Goal: Information Seeking & Learning: Learn about a topic

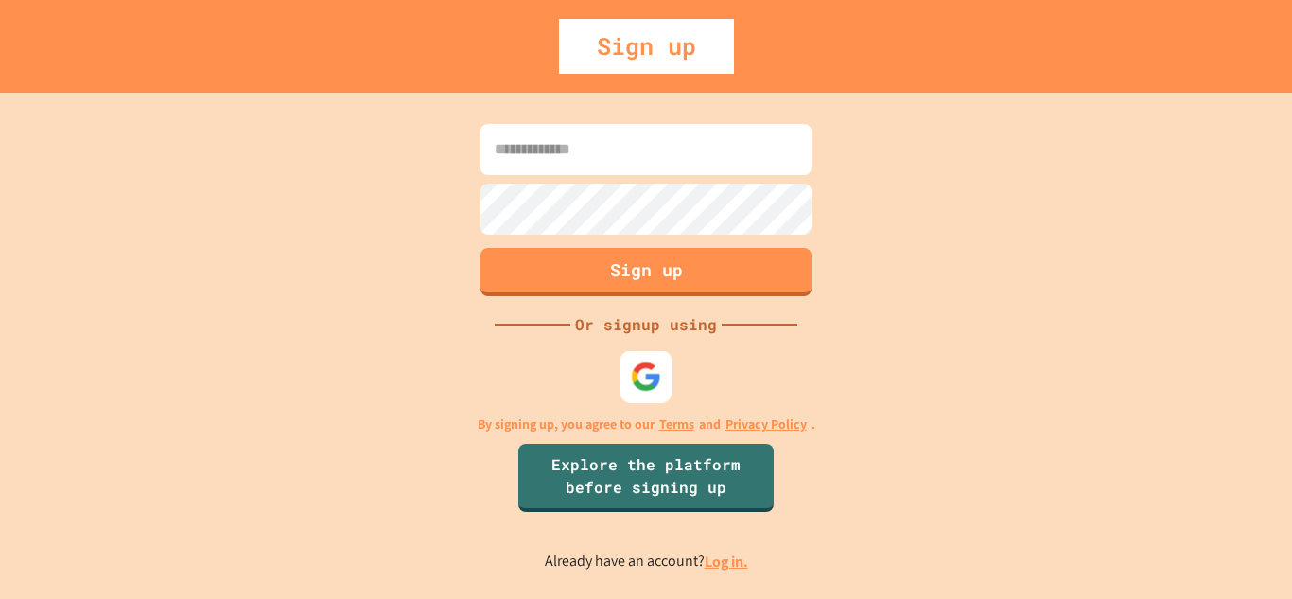
click at [649, 384] on img at bounding box center [646, 375] width 31 height 31
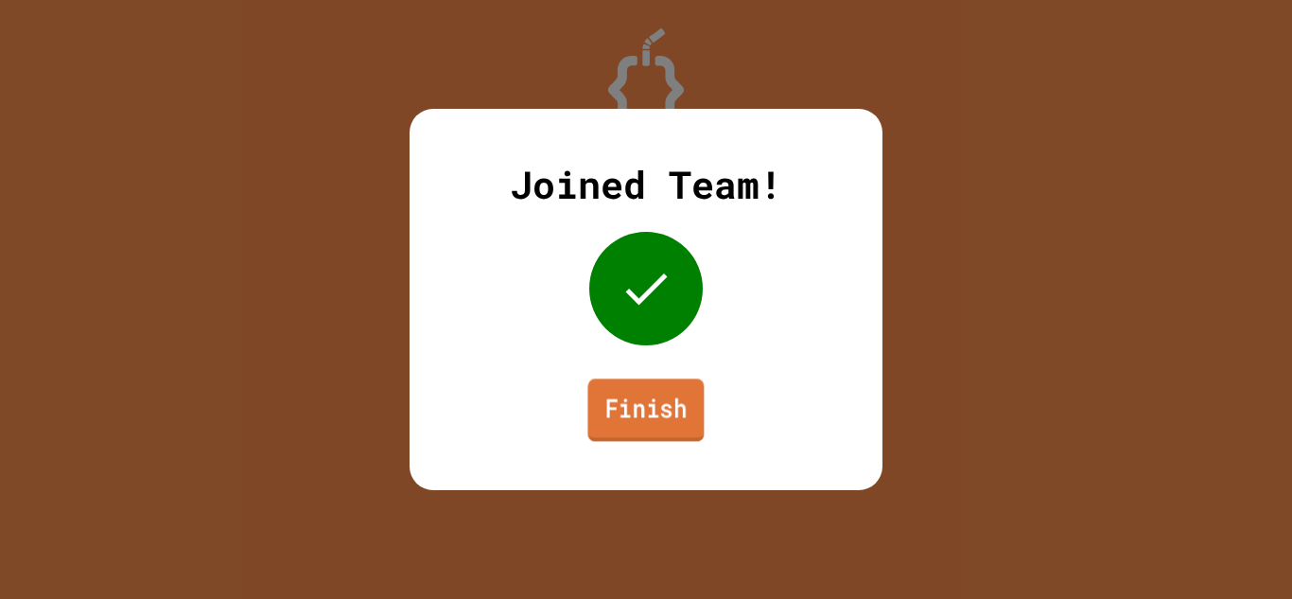
click at [667, 406] on link "Finish" at bounding box center [645, 409] width 116 height 62
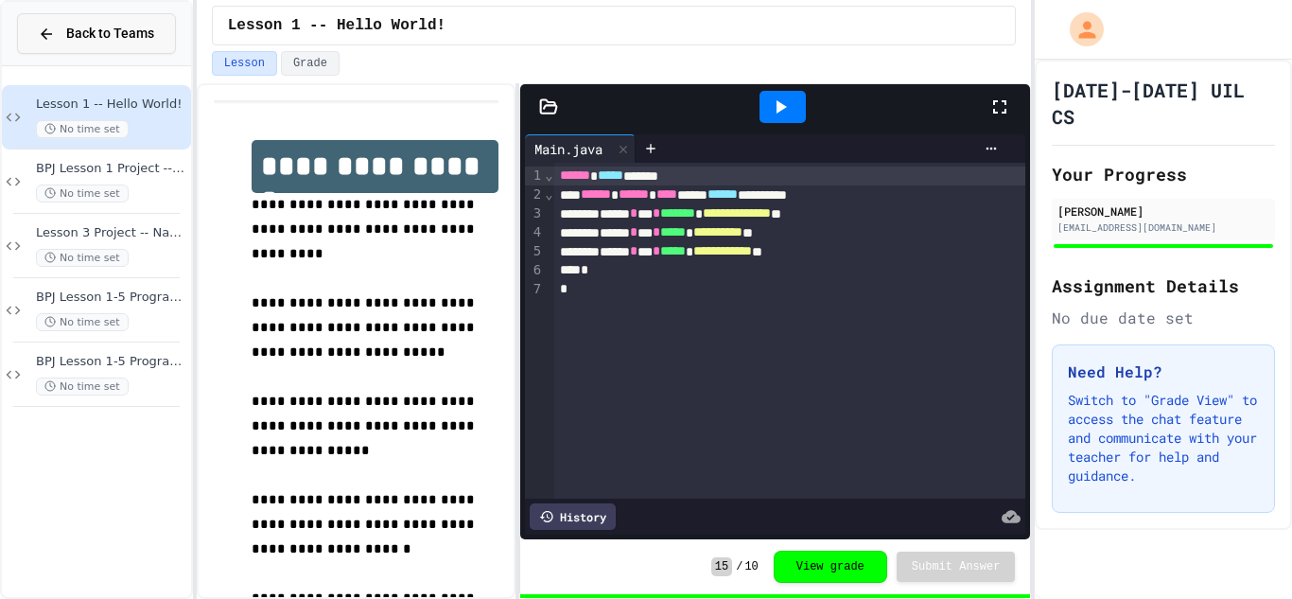
click at [123, 27] on span "Back to Teams" at bounding box center [110, 34] width 88 height 20
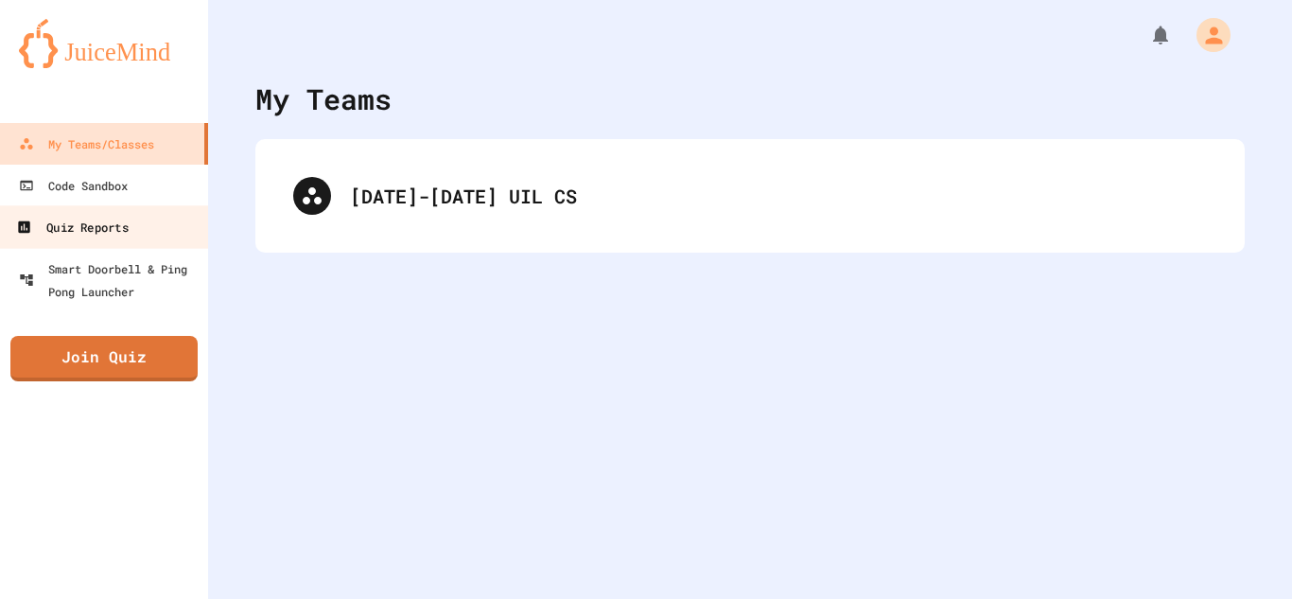
click at [121, 205] on link "Quiz Reports" at bounding box center [104, 226] width 215 height 43
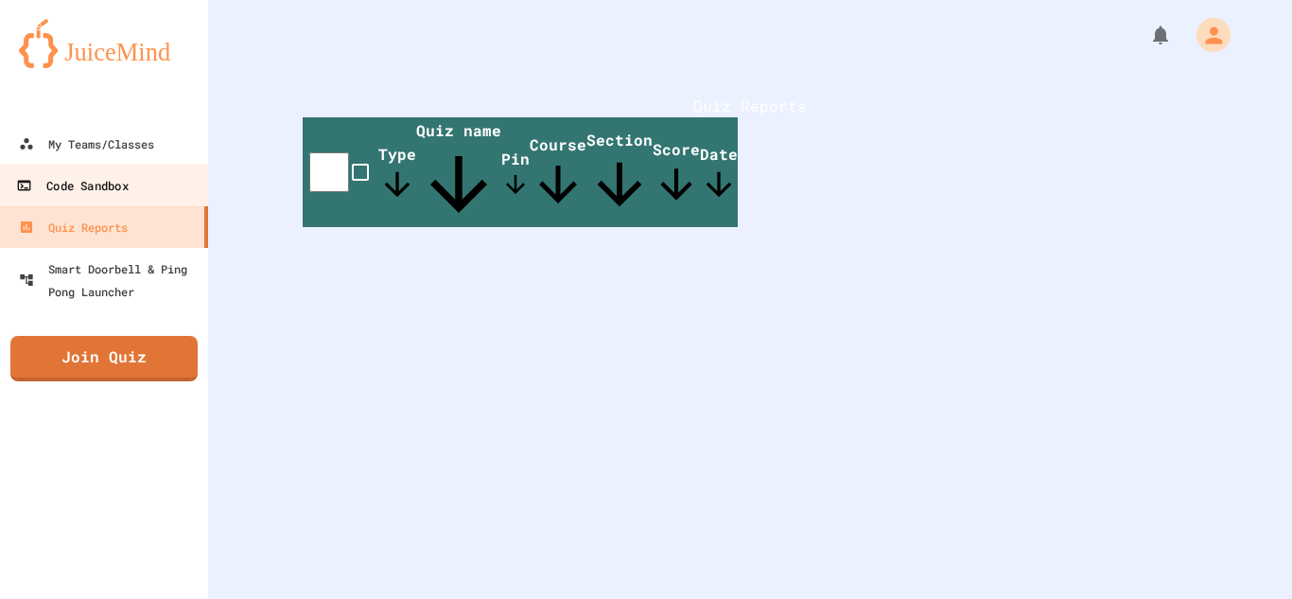
click at [114, 195] on div "Code Sandbox" at bounding box center [72, 186] width 112 height 24
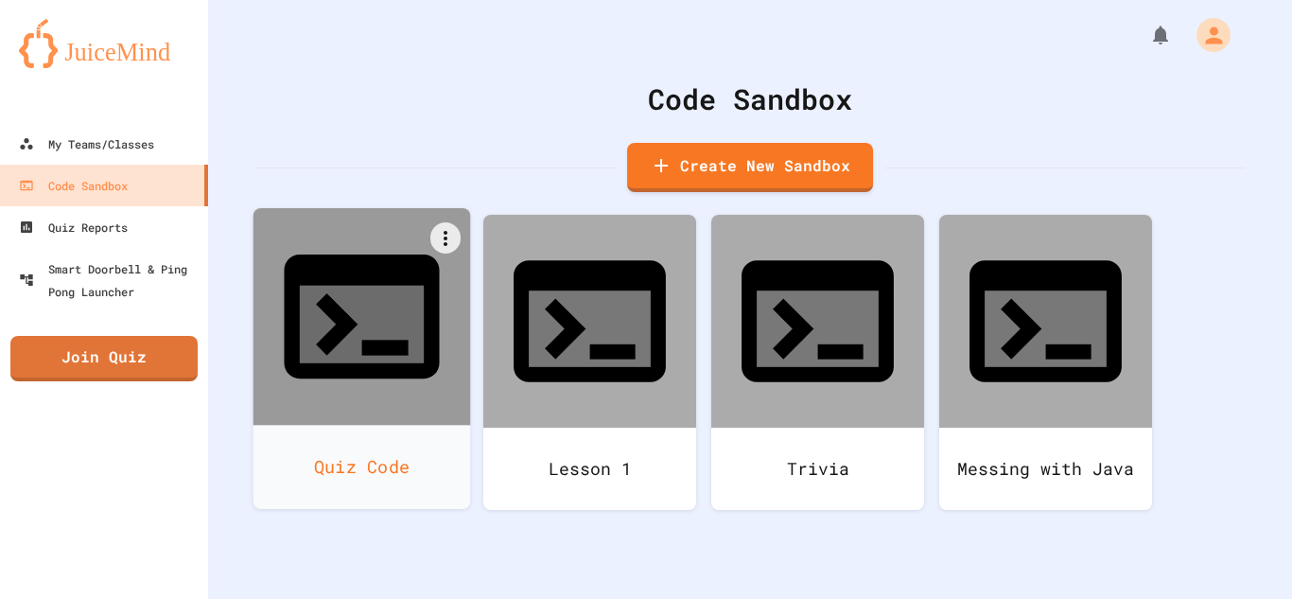
click at [309, 425] on div "Quiz Code" at bounding box center [363, 467] width 218 height 84
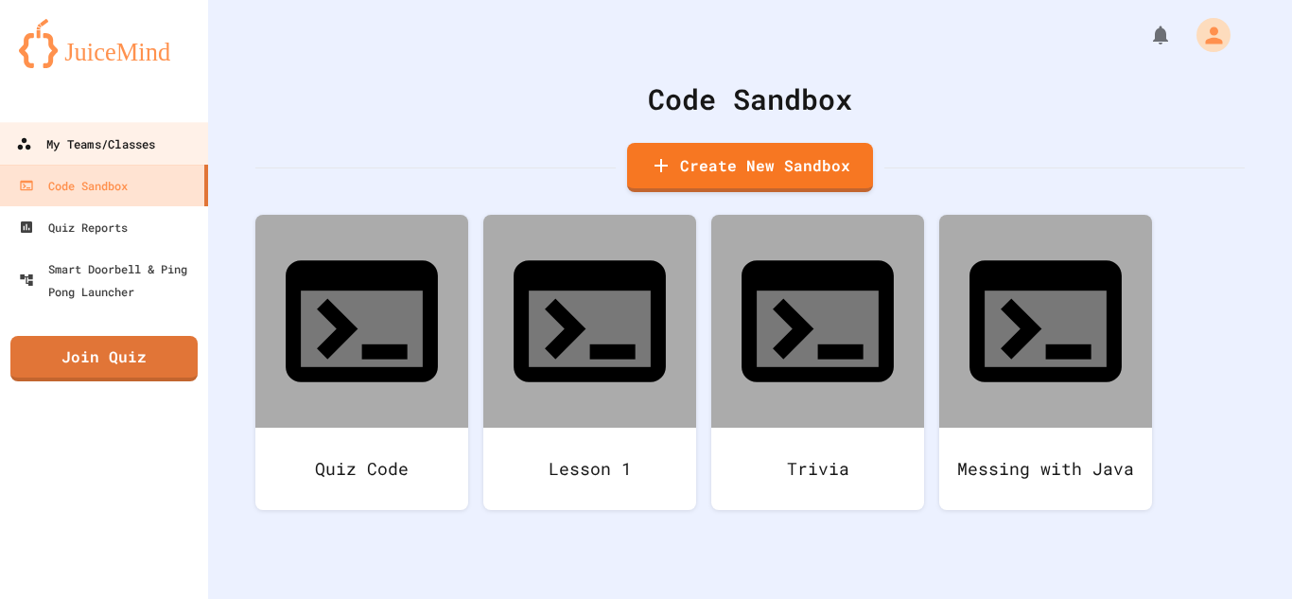
click at [91, 128] on link "My Teams/Classes" at bounding box center [104, 143] width 215 height 43
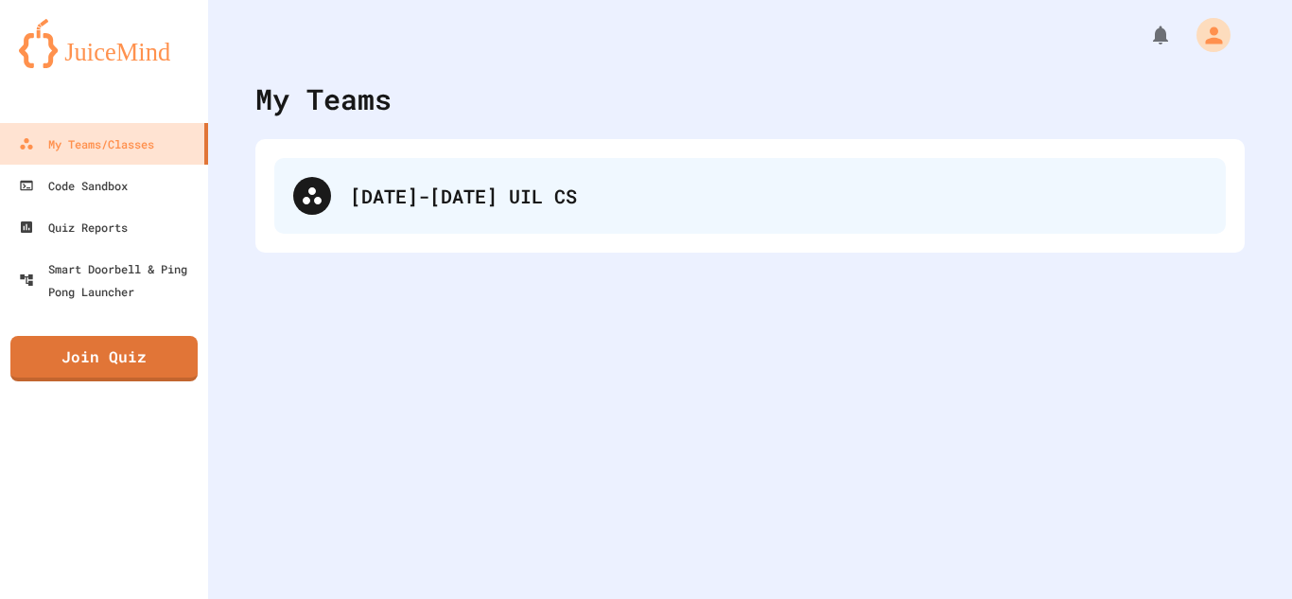
click at [539, 184] on div "[DATE]-[DATE] UIL CS" at bounding box center [778, 196] width 857 height 28
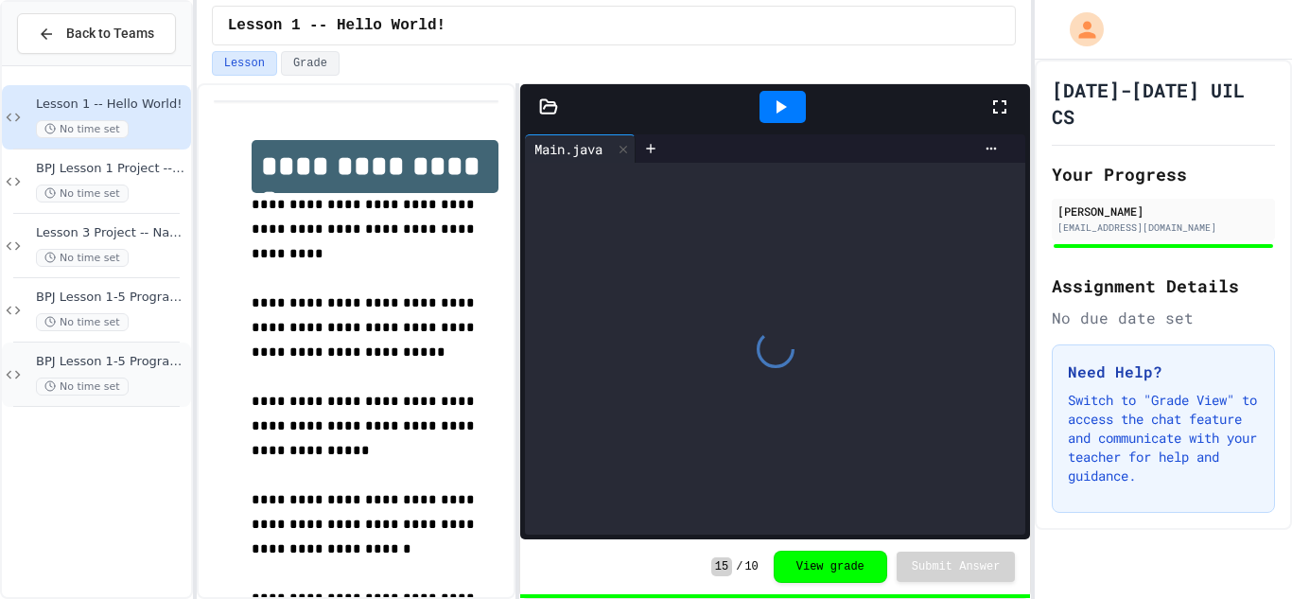
click at [133, 400] on div "BPJ Lesson 1-5 Programming Problem Set 2 No time set" at bounding box center [96, 374] width 189 height 64
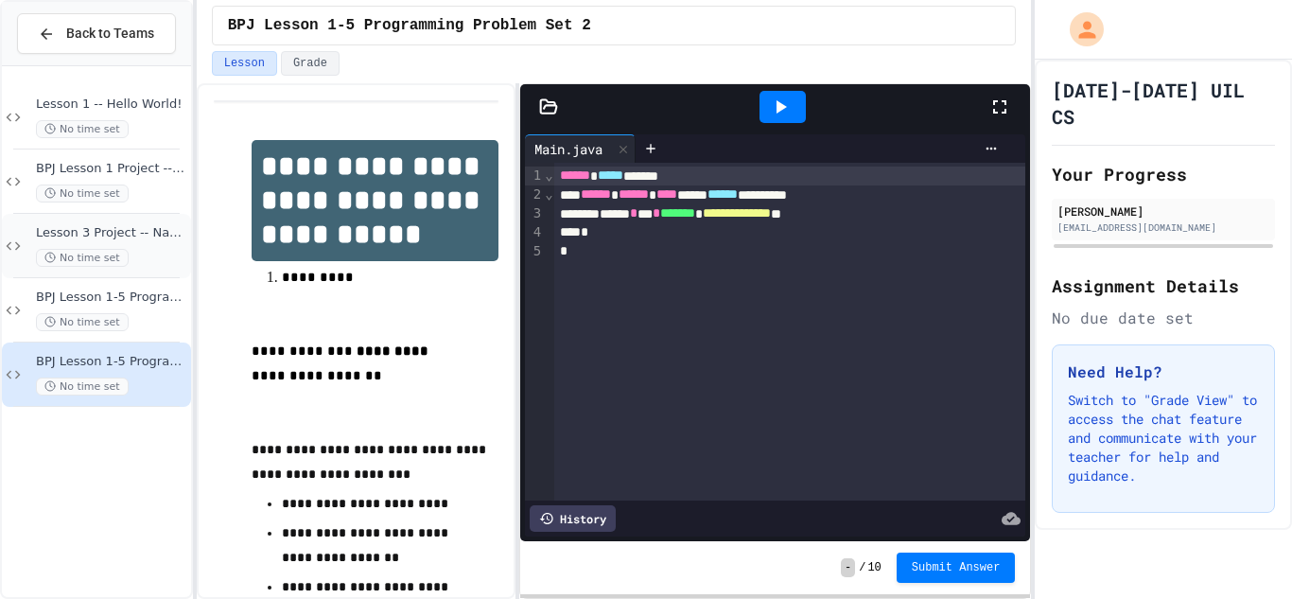
click at [147, 243] on div "Lesson 3 Project -- Name that Celebrity No time set" at bounding box center [111, 246] width 151 height 42
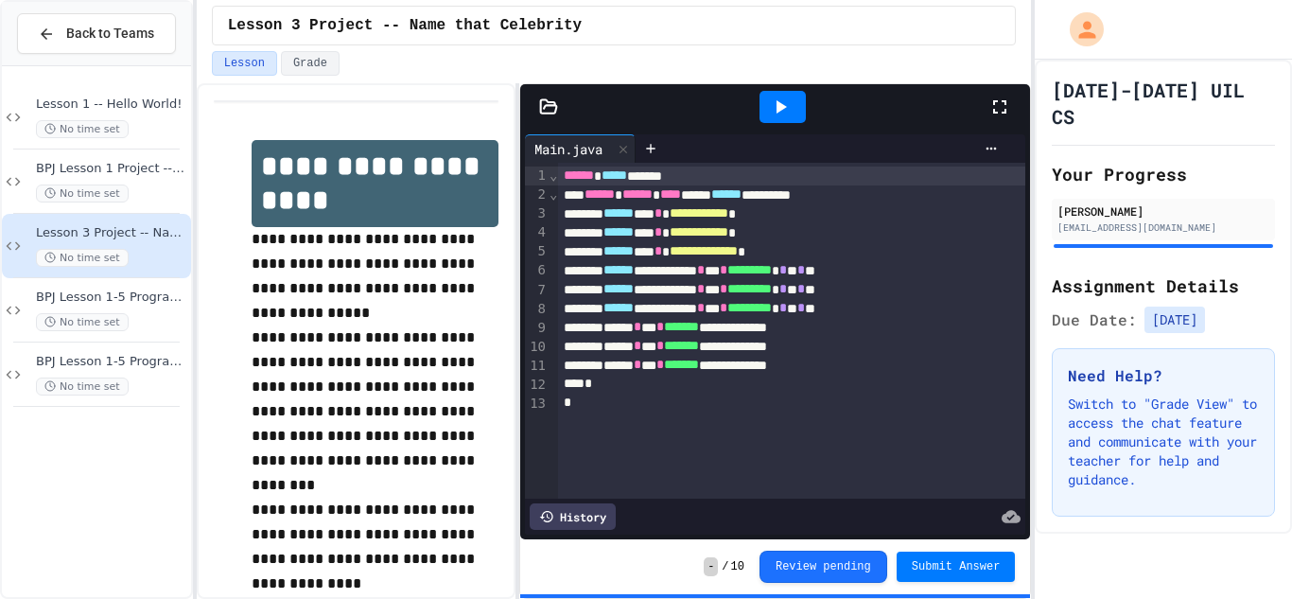
scroll to position [402, 0]
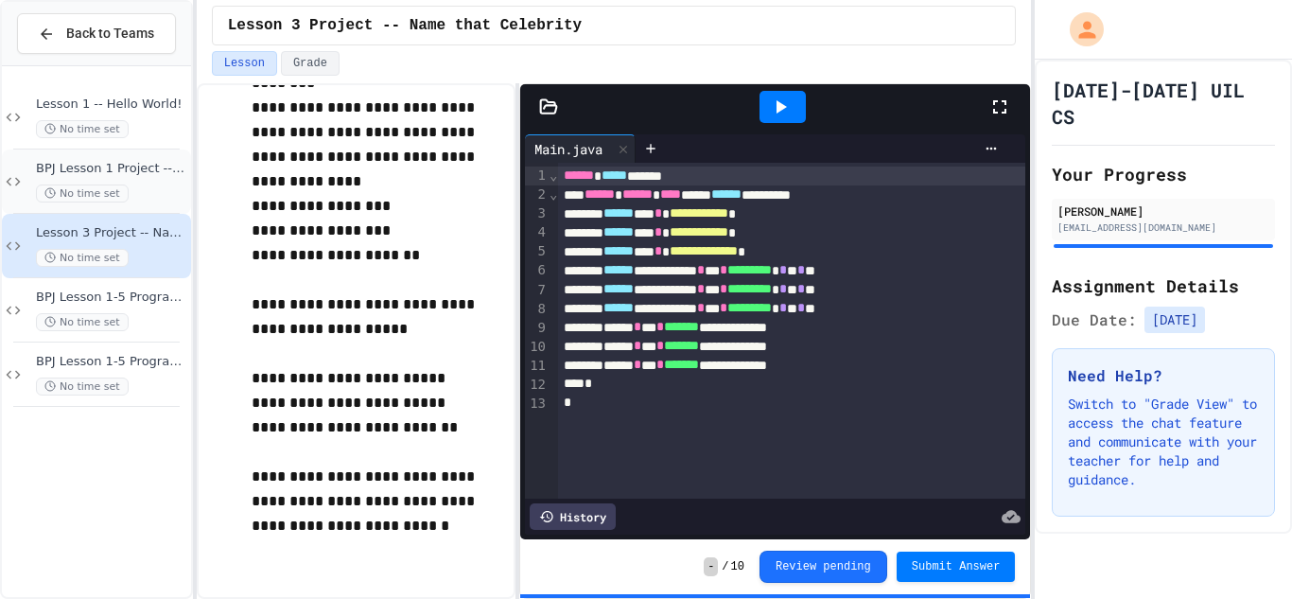
click at [169, 203] on div "BPJ Lesson 1 Project -- From Me to You No time set" at bounding box center [96, 181] width 189 height 64
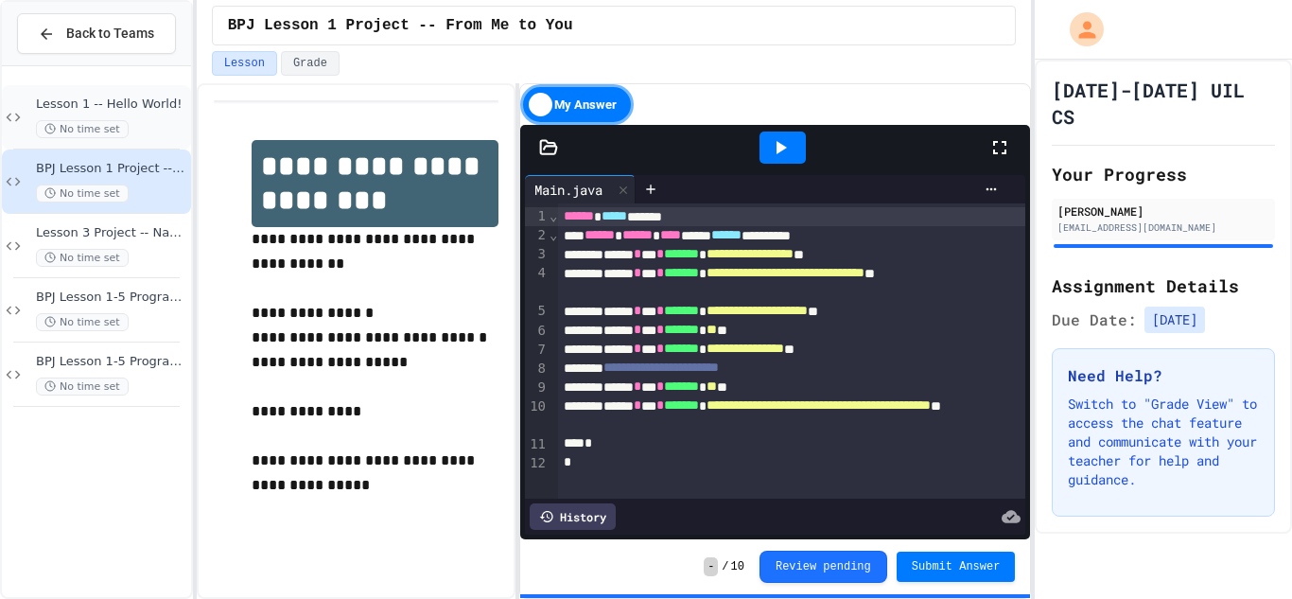
click at [151, 145] on div "Lesson 1 -- Hello World! No time set" at bounding box center [96, 117] width 189 height 64
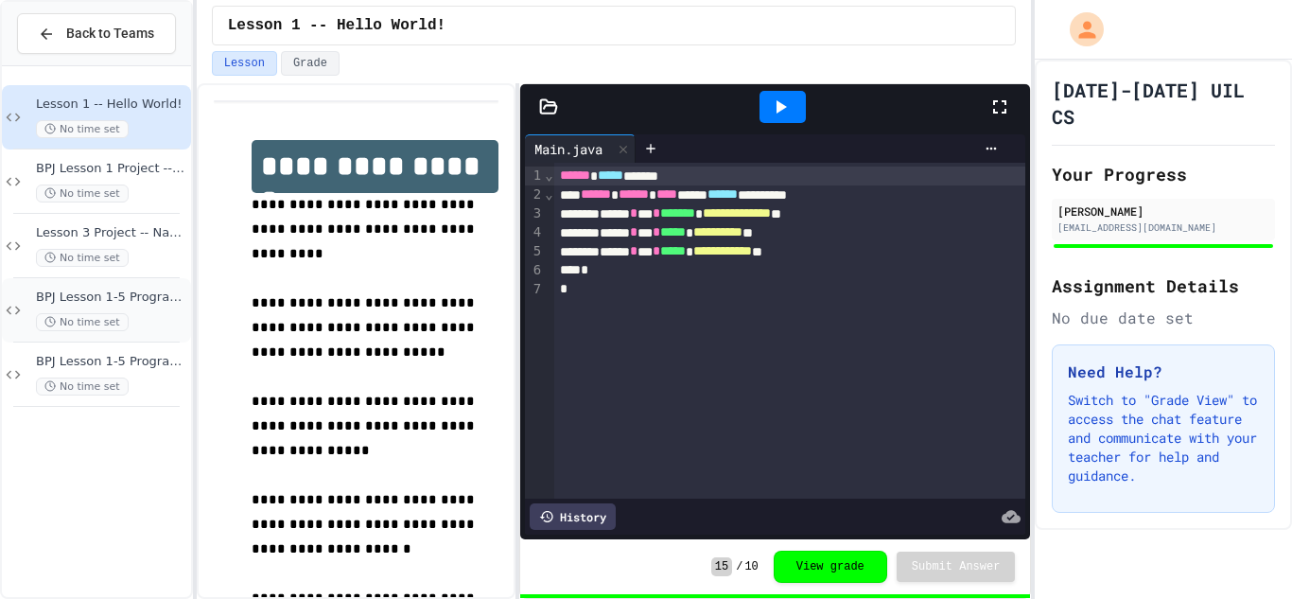
click at [149, 296] on span "BPJ Lesson 1-5 Programming Problem Set 1" at bounding box center [111, 297] width 151 height 16
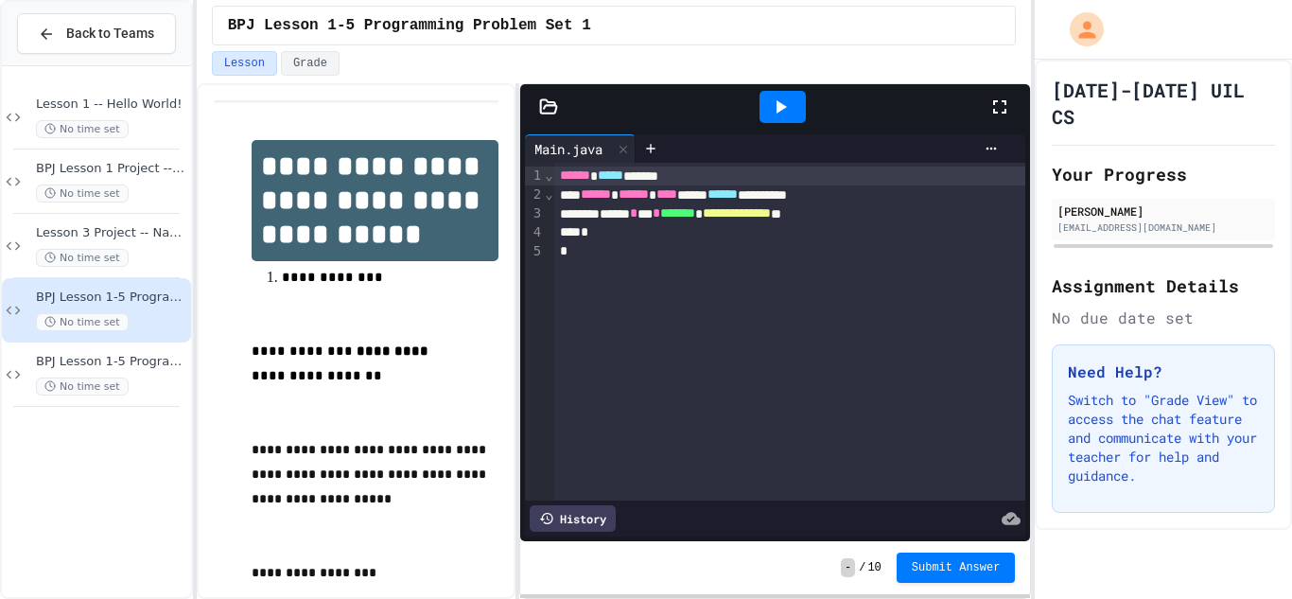
click at [633, 280] on div "**********" at bounding box center [790, 332] width 472 height 338
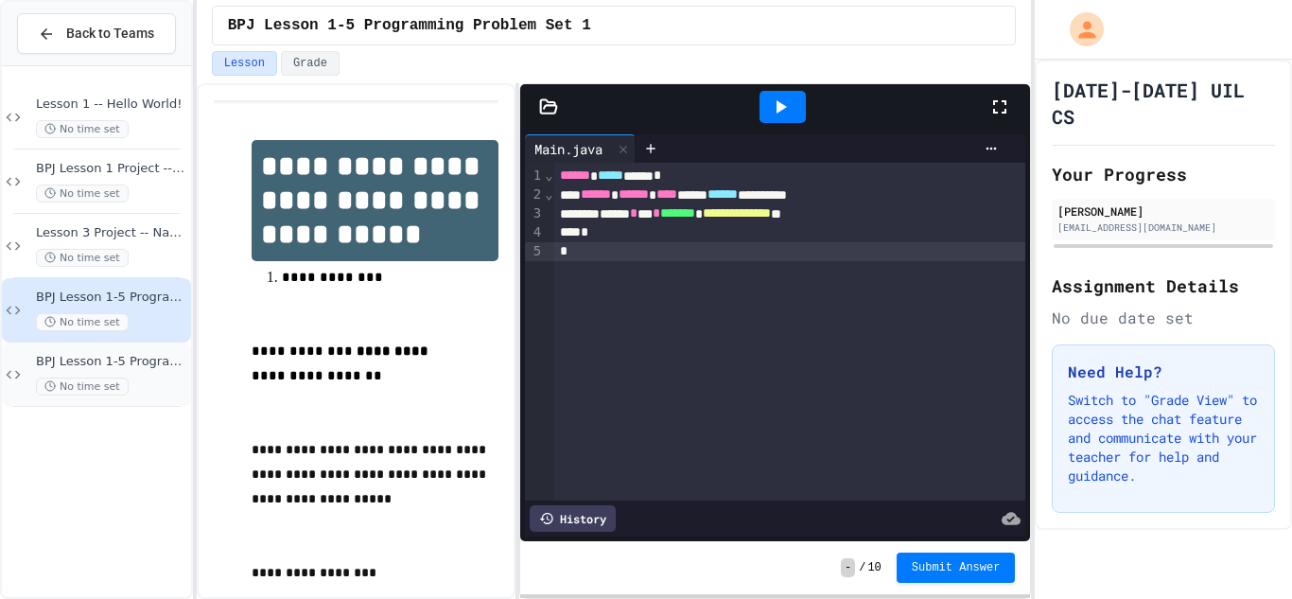
click at [78, 359] on span "BPJ Lesson 1-5 Programming Problem Set 2" at bounding box center [111, 362] width 151 height 16
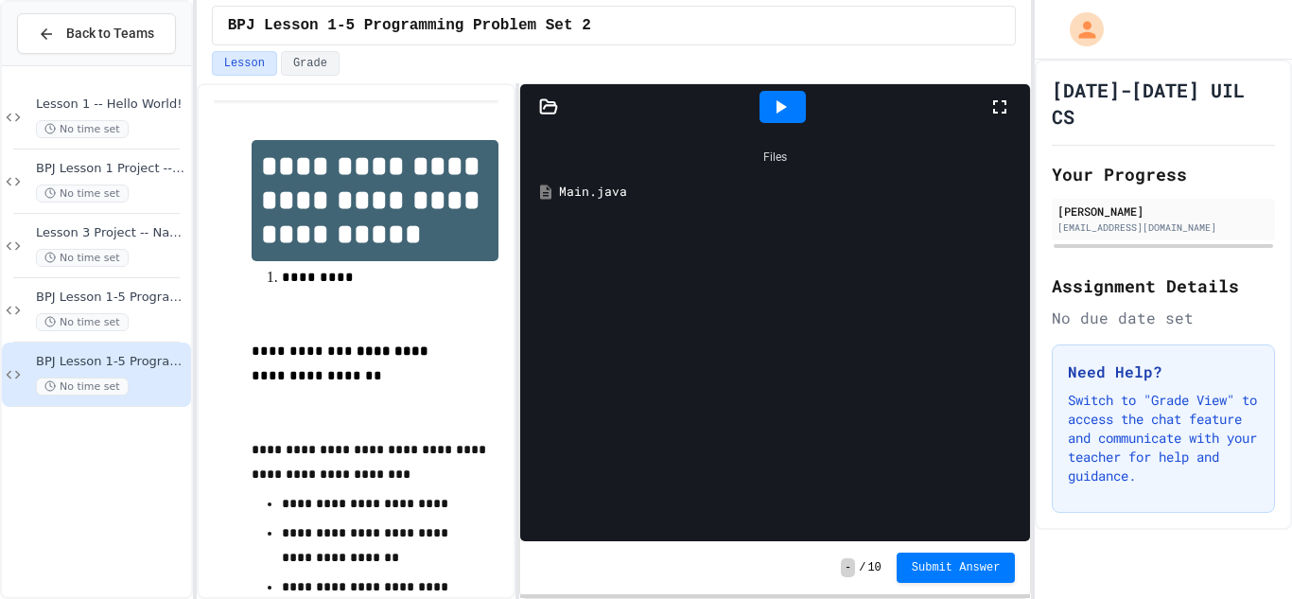
click at [573, 183] on div "Main.java" at bounding box center [789, 192] width 460 height 19
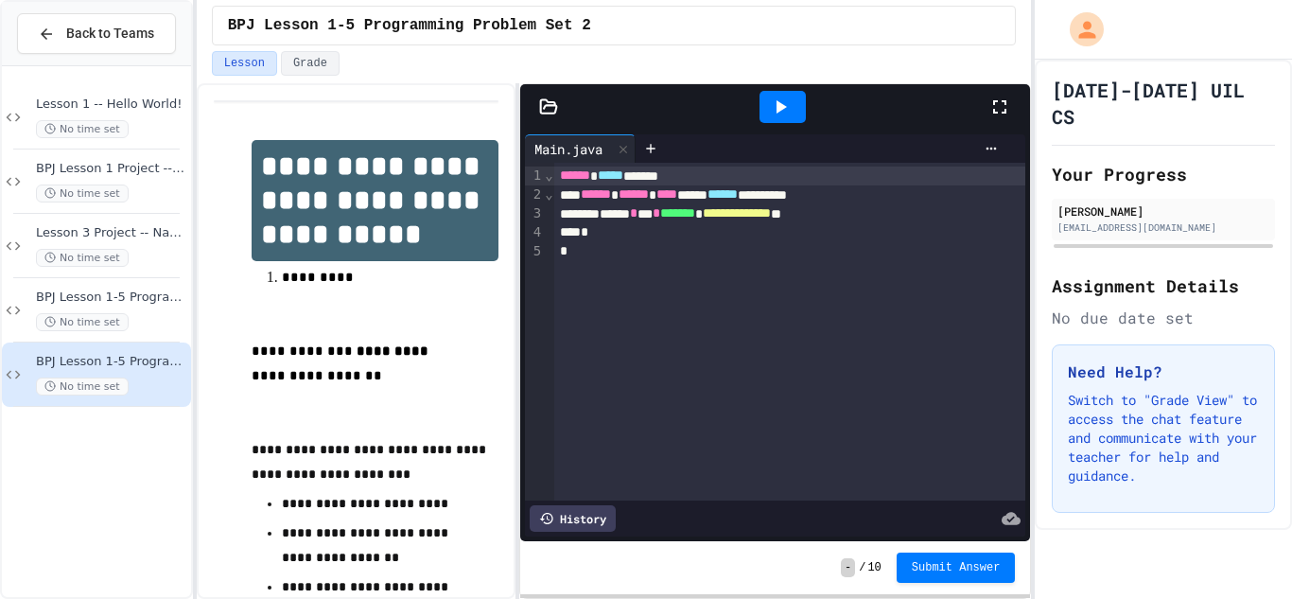
click at [551, 111] on icon at bounding box center [548, 106] width 19 height 19
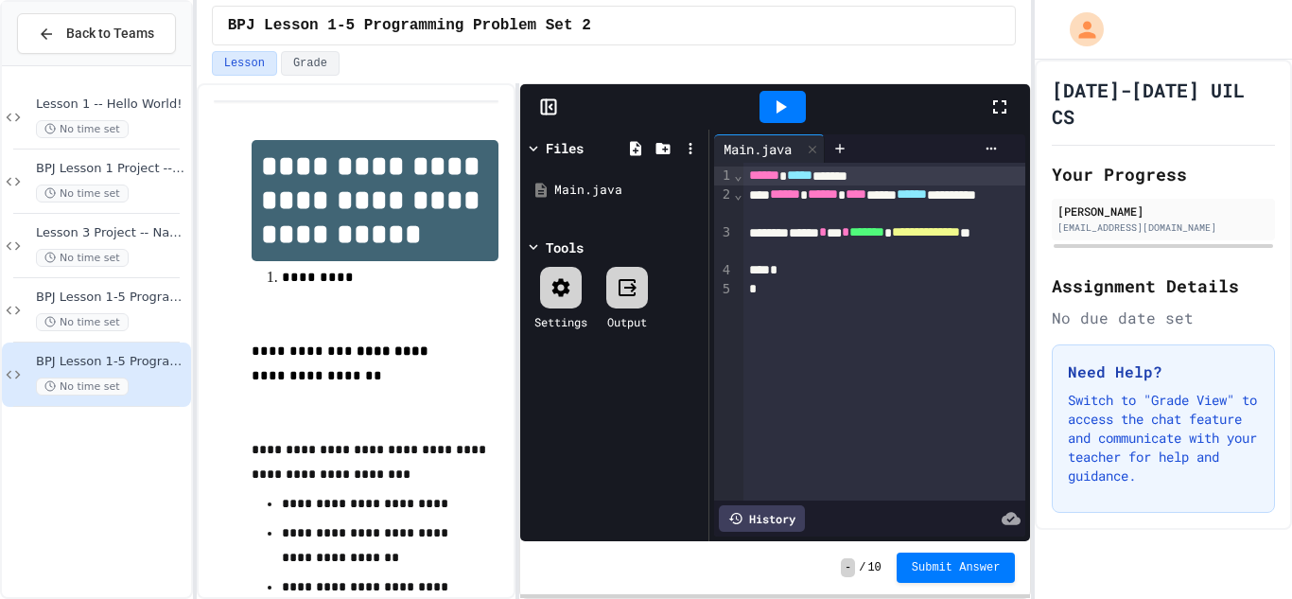
click at [638, 300] on div at bounding box center [627, 288] width 42 height 42
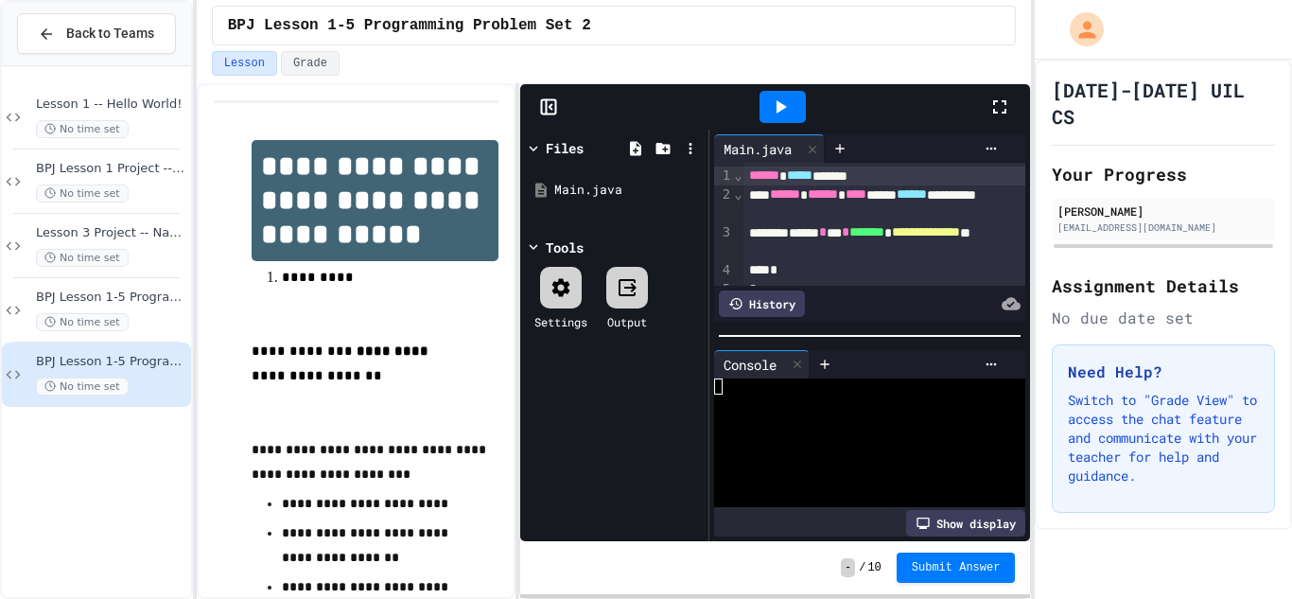
click at [638, 300] on div at bounding box center [627, 288] width 42 height 42
click at [555, 293] on icon at bounding box center [561, 287] width 23 height 23
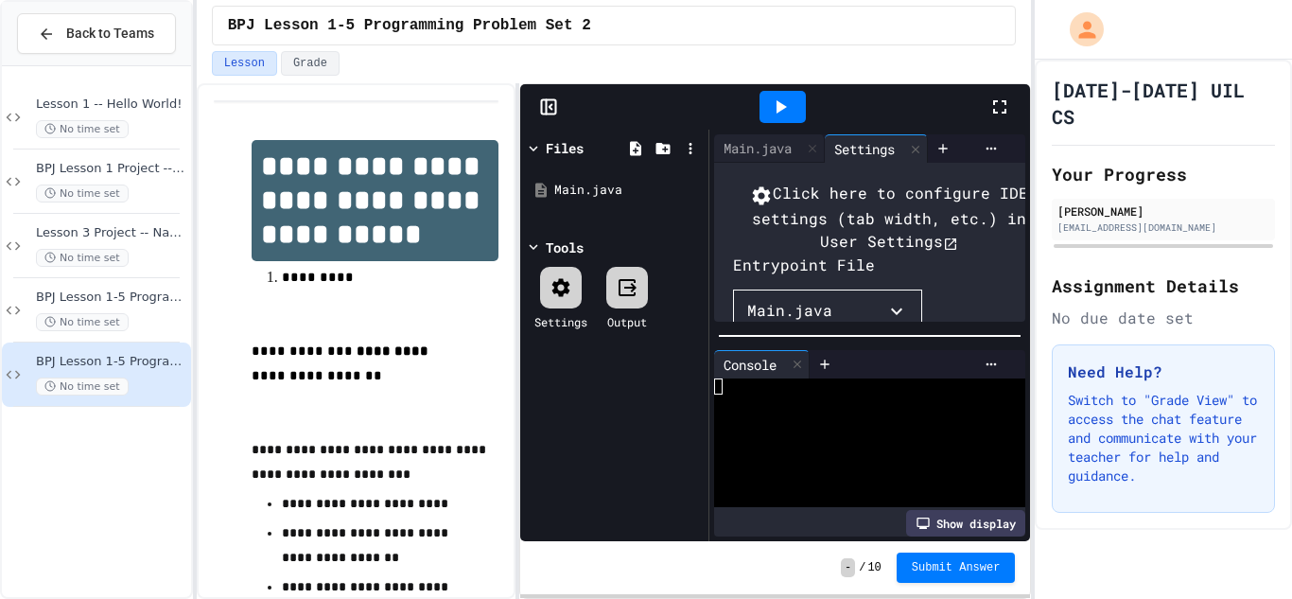
click at [554, 291] on icon at bounding box center [561, 287] width 18 height 18
click at [991, 149] on icon at bounding box center [992, 149] width 10 height 3
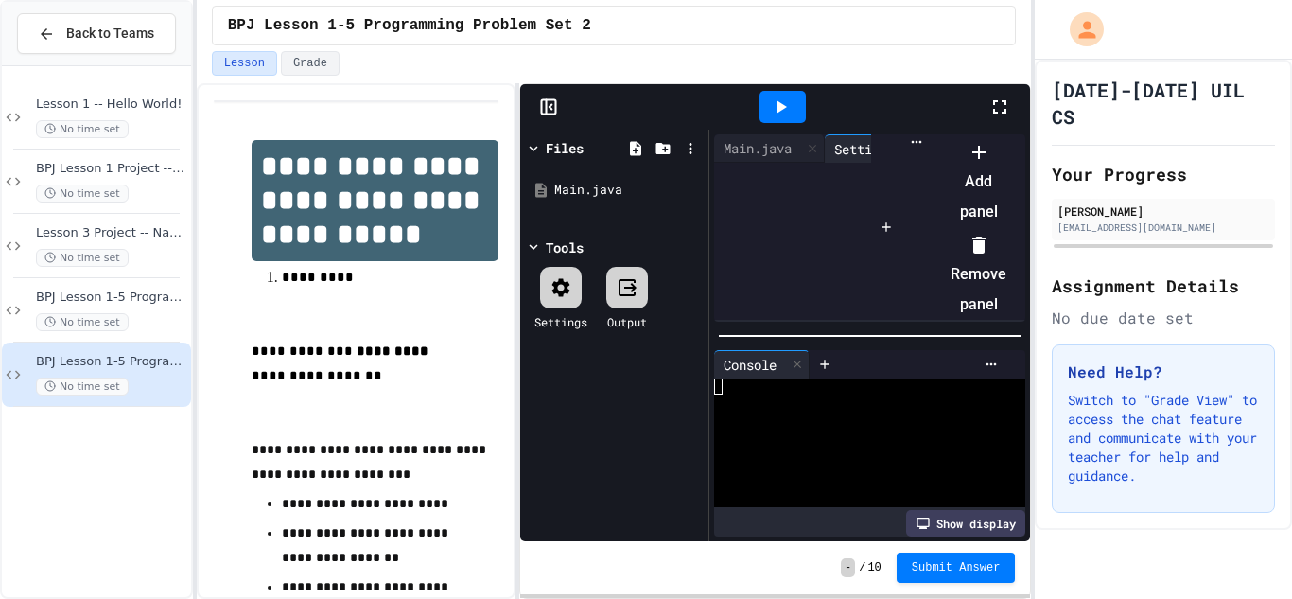
click at [990, 164] on icon at bounding box center [979, 152] width 23 height 23
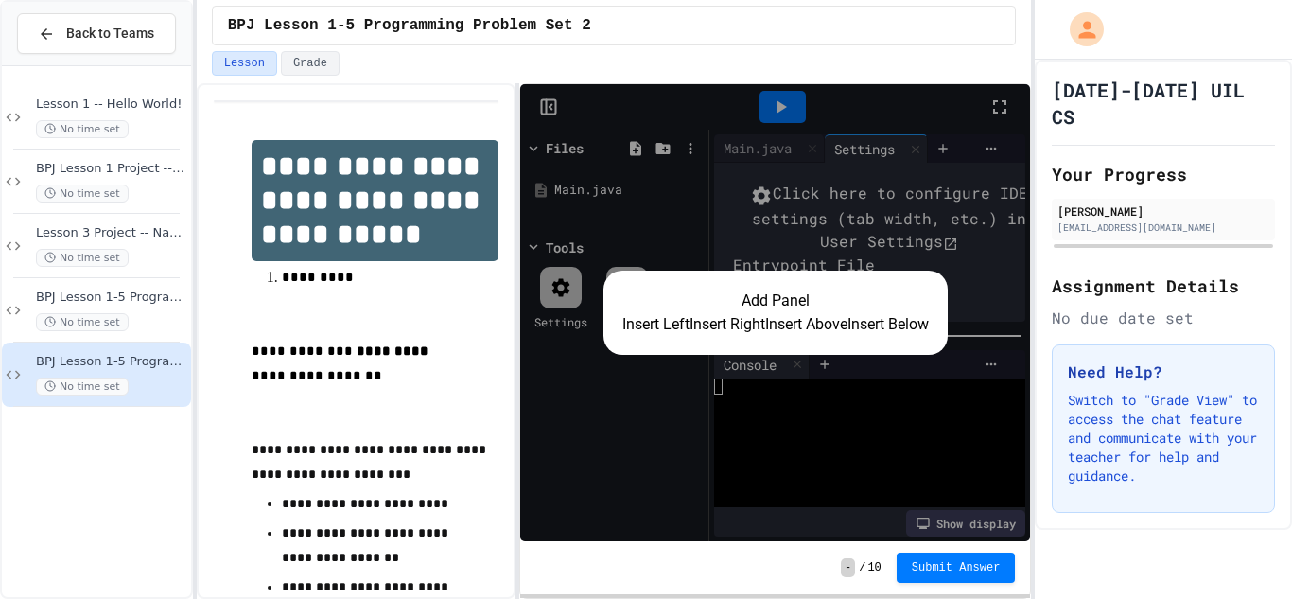
click at [785, 330] on button "Insert Above" at bounding box center [806, 324] width 82 height 23
